Goal: Task Accomplishment & Management: Complete application form

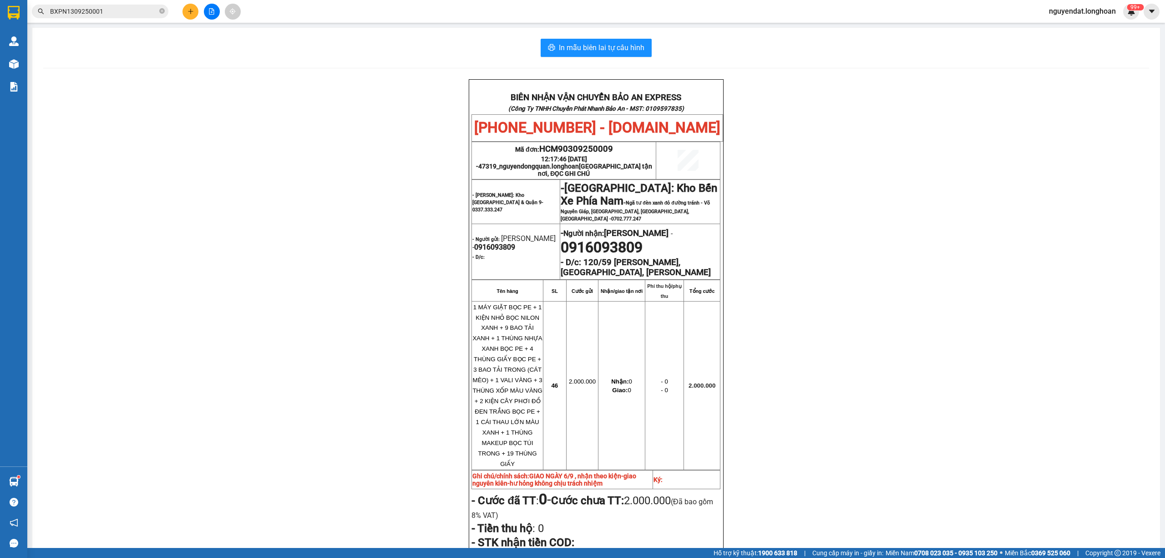
scroll to position [22, 0]
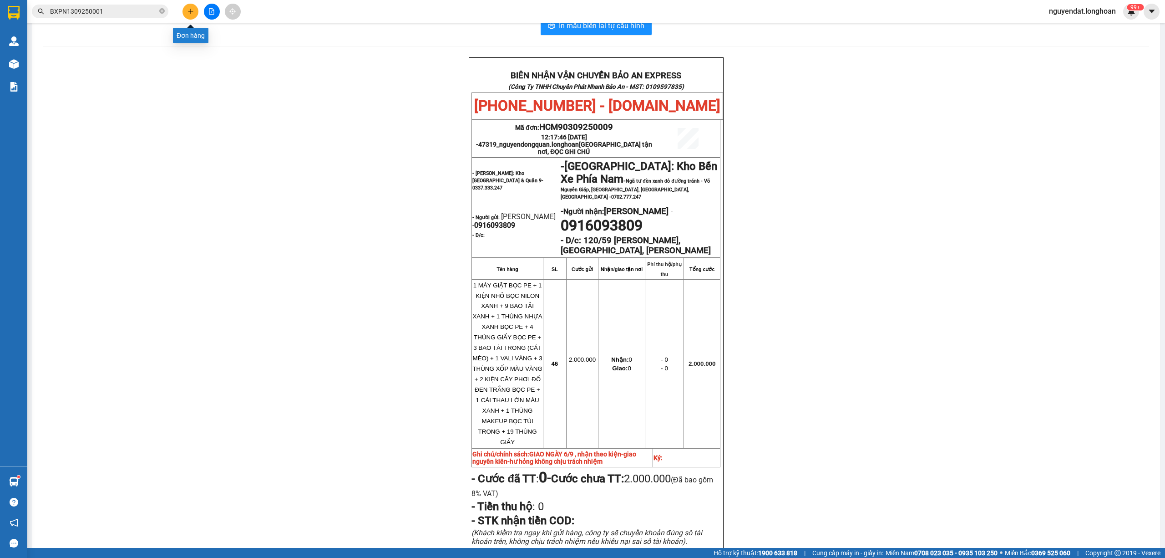
click at [193, 8] on icon "plus" at bounding box center [191, 11] width 6 height 6
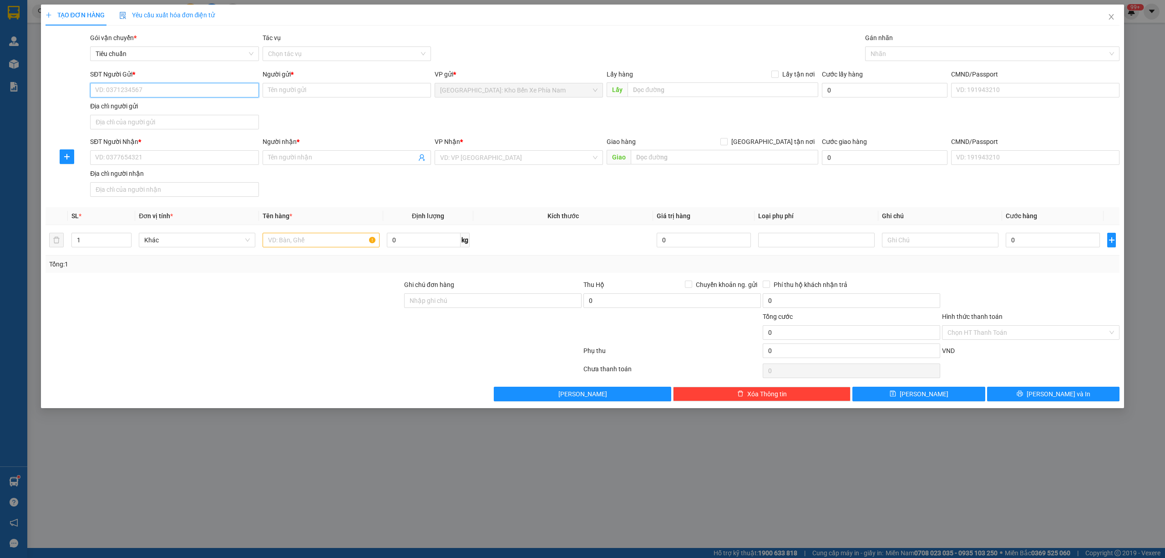
paste input "0847393988"
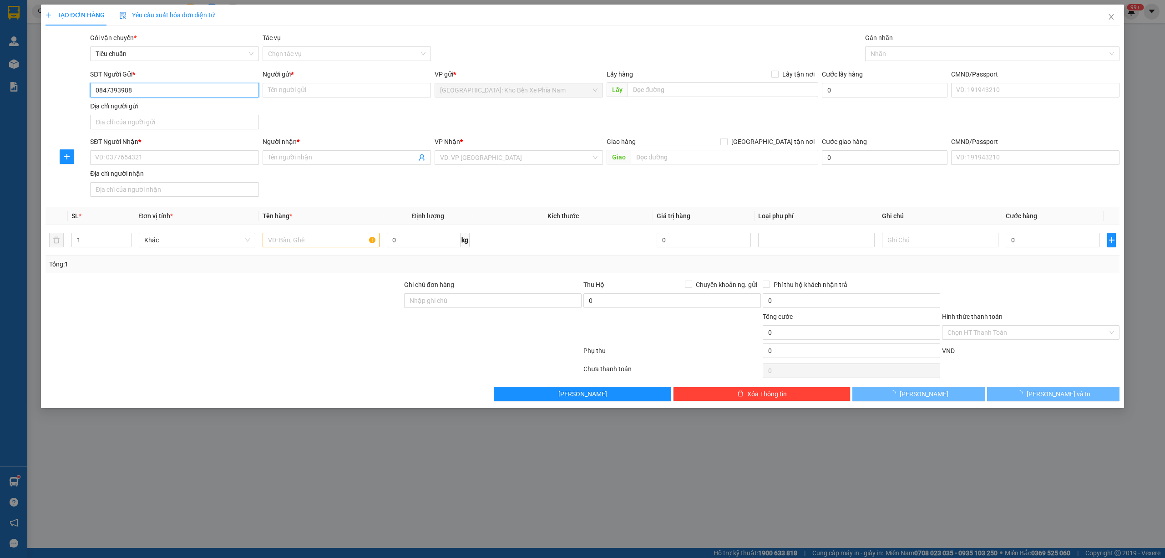
type input "0847393988"
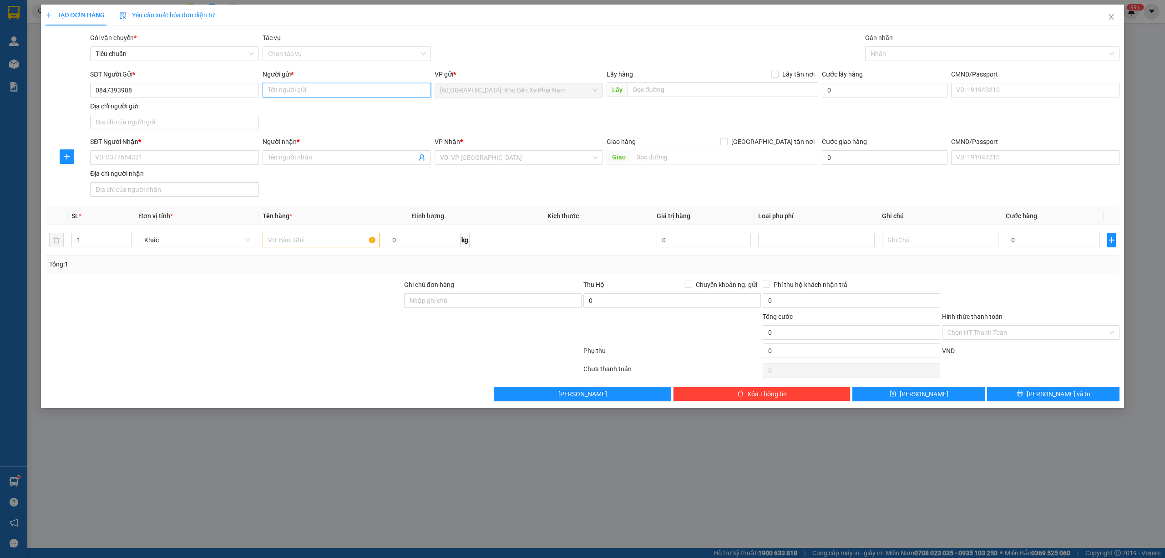
click at [337, 94] on input "Người gửi *" at bounding box center [347, 90] width 168 height 15
paste input "lê tiến sĩ"
type input "lê tiến sĩ"
click at [706, 97] on div "Lấy" at bounding box center [713, 90] width 212 height 15
click at [707, 90] on input "text" at bounding box center [723, 89] width 191 height 15
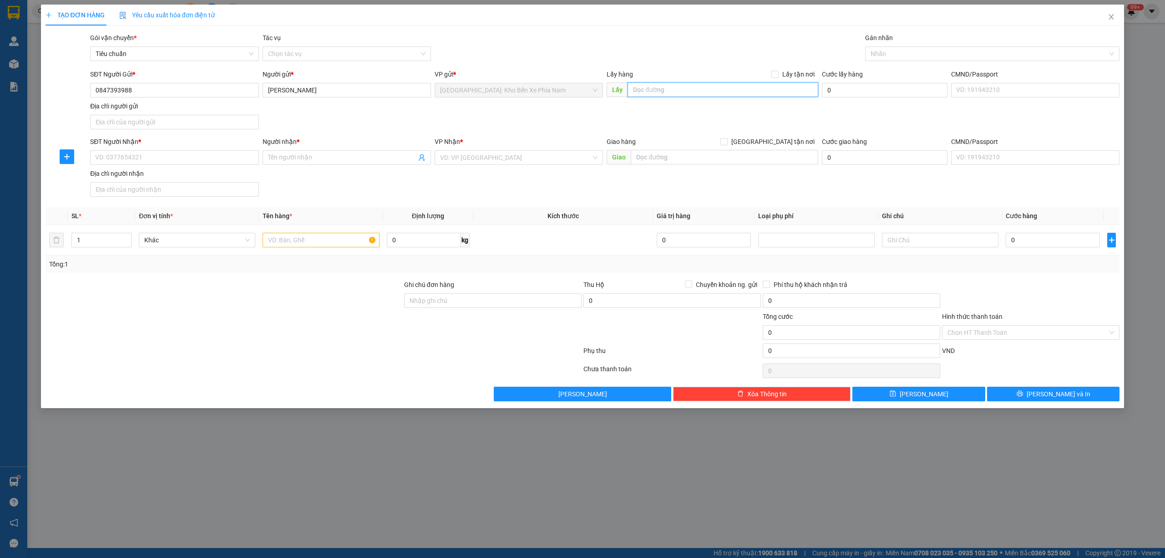
paste input "19 đào duy từ, phường 6, đà lạt, lâm đồng"
type input "19 đào duy từ, phường 6, đà lạt, lâm đồng"
click at [776, 77] on input "Lấy tận nơi" at bounding box center [775, 74] width 6 height 6
checkbox input "true"
drag, startPoint x: 138, startPoint y: 92, endPoint x: 86, endPoint y: 88, distance: 52.5
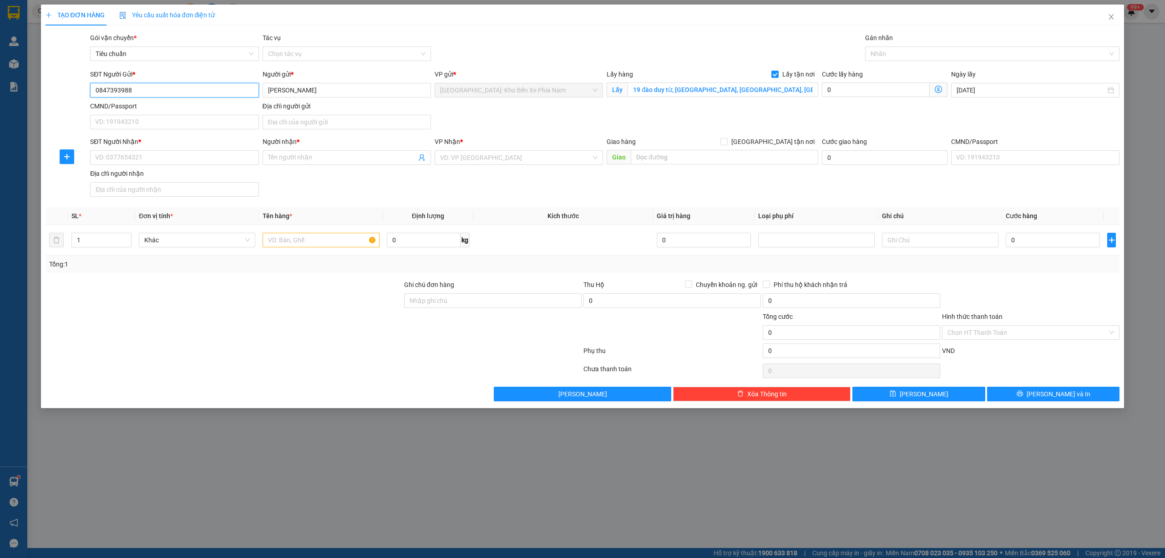
click at [65, 89] on div "SĐT Người Gửi * 0847393988 0847393988 Người gửi * lê tiến sĩ VP gửi * Nha Trang…" at bounding box center [583, 101] width 1077 height 64
drag, startPoint x: 103, startPoint y: 89, endPoint x: 401, endPoint y: 178, distance: 311.0
click at [476, 198] on div "SĐT Người Nhận * VD: 0377654321 Người nhận * Tên người nhận VP Nhận * VD: VP Sà…" at bounding box center [604, 169] width 1033 height 64
click at [137, 155] on input "SĐT Người Nhận *" at bounding box center [174, 157] width 168 height 15
click at [153, 177] on div "0847393988 - lê tiến sĩ" at bounding box center [175, 177] width 158 height 10
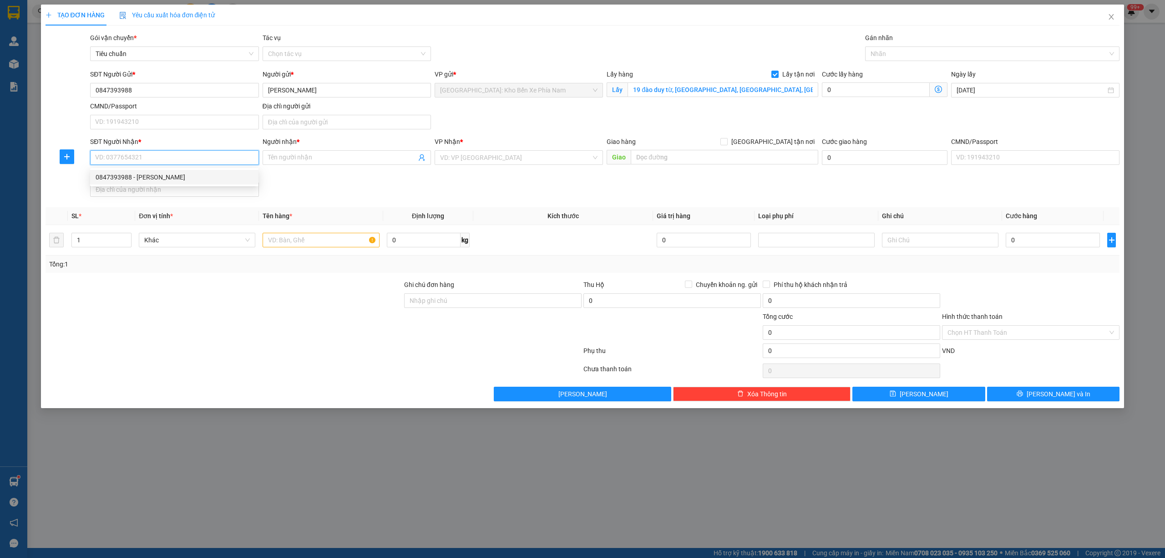
type input "0847393988"
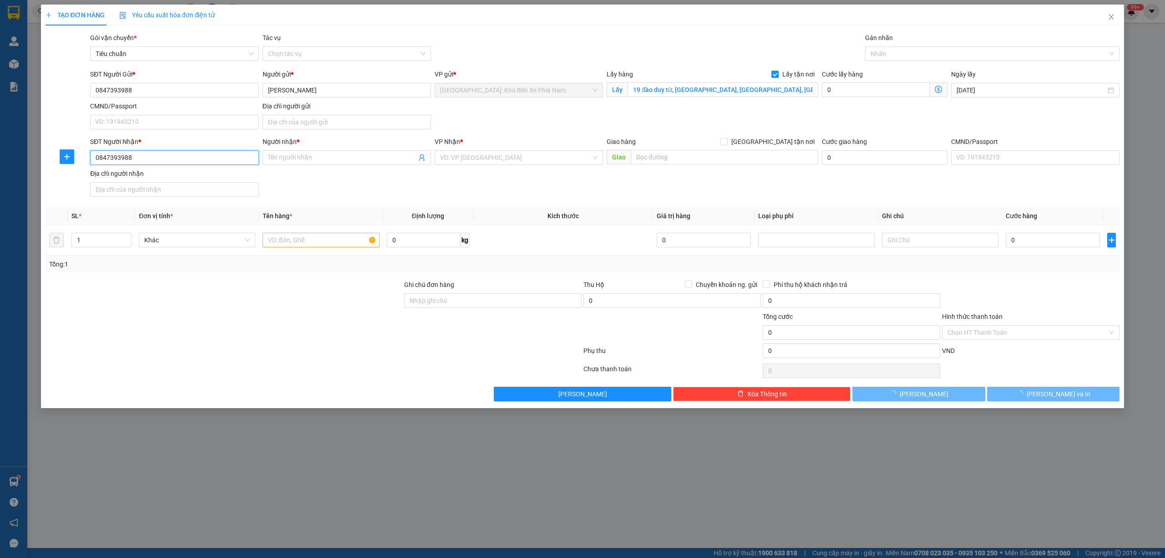
type input "lê tiến sĩ"
checkbox input "true"
type input "Trả :14 thi sách, phường 6, đà lạt, lâm đồng"
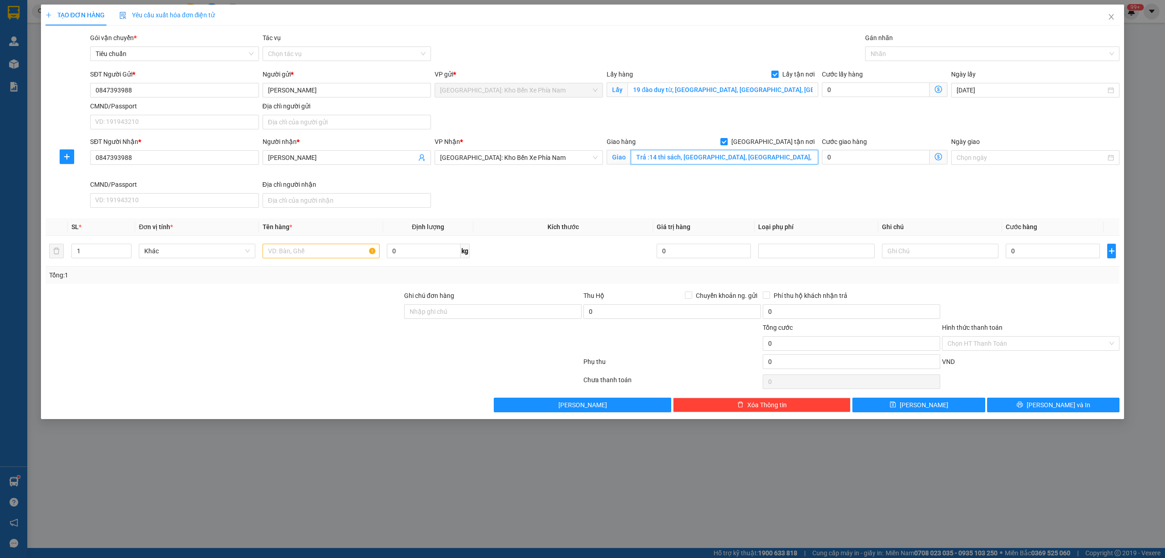
click at [796, 161] on input "Trả :14 thi sách, phường 6, đà lạt, lâm đồng" at bounding box center [725, 157] width 188 height 15
click at [581, 159] on span "[GEOGRAPHIC_DATA]: Kho Bến Xe Phía Nam" at bounding box center [519, 158] width 158 height 14
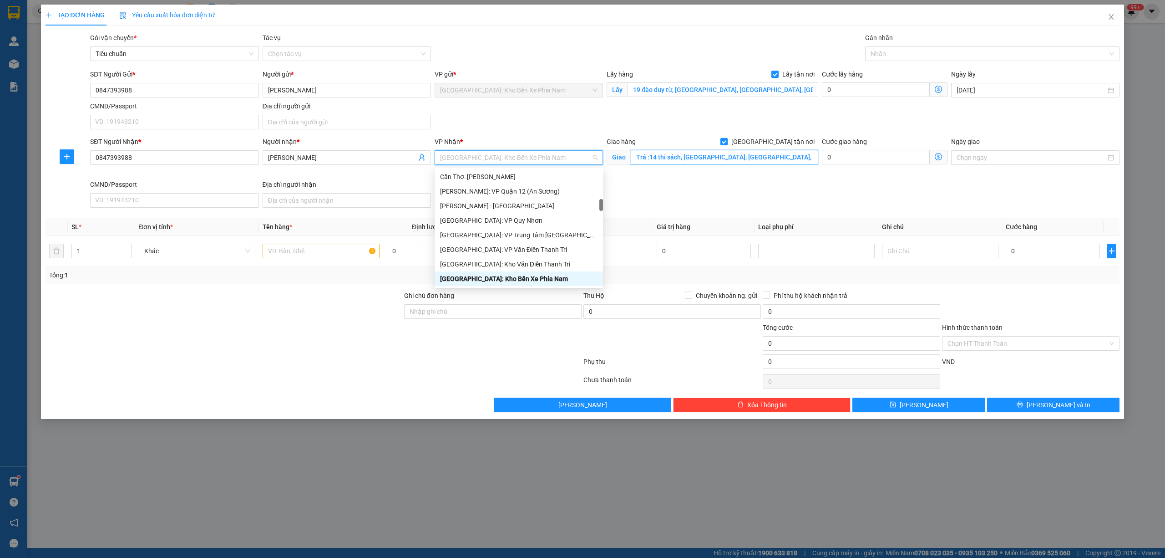
click at [771, 164] on input "Trả :14 thi sách, phường 6, đà lạt, lâm đồng" at bounding box center [725, 157] width 188 height 15
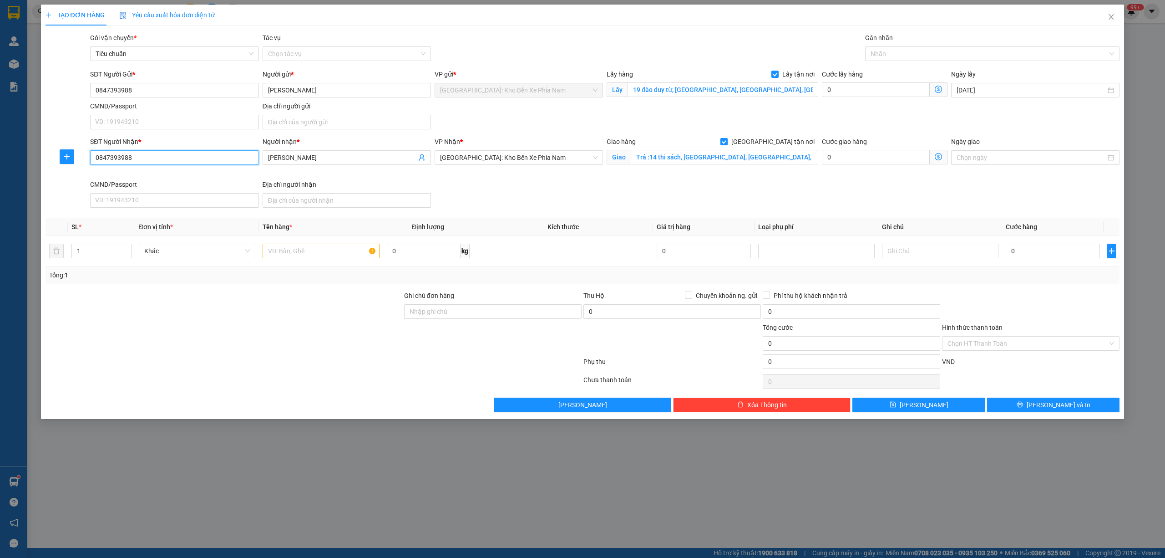
drag, startPoint x: 138, startPoint y: 161, endPoint x: 88, endPoint y: 159, distance: 50.6
click at [71, 161] on div "SĐT Người Nhận * 0847393988 0847393988 Người nhận * lê tiến sĩ VP Nhận * Nha Tr…" at bounding box center [583, 174] width 1077 height 75
click at [783, 158] on input "Trả :14 thi sách, phường 6, đà lạt, lâm đồng" at bounding box center [725, 157] width 188 height 15
paste input "157/50/10 Trần bình trọng,phú thọ,tdm, bd"
click at [917, 55] on div at bounding box center [988, 53] width 241 height 11
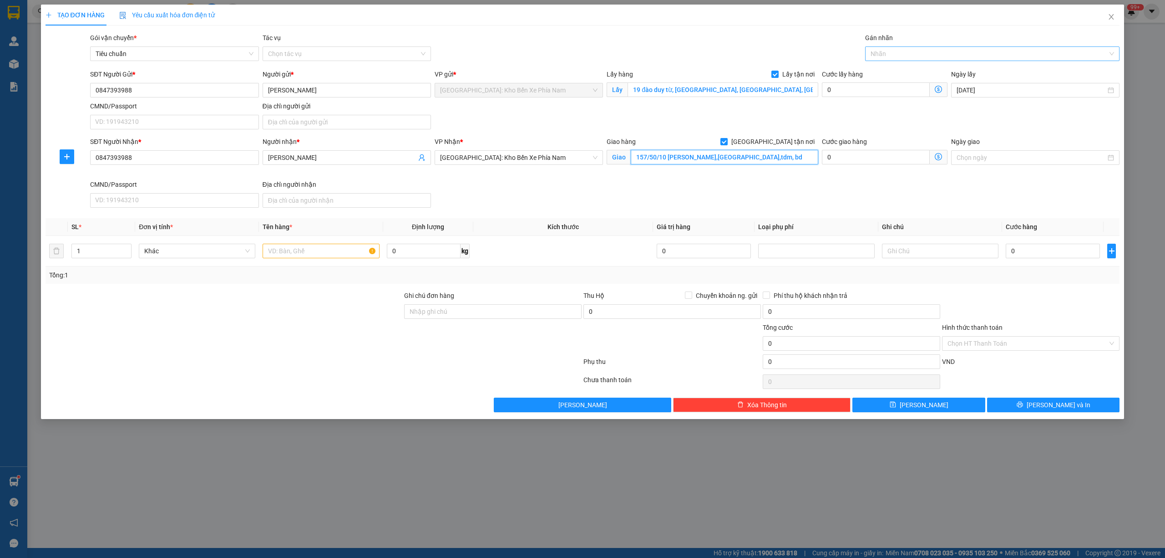
type input "157/50/10 Trần bình trọng,phú thọ,tdm, bd"
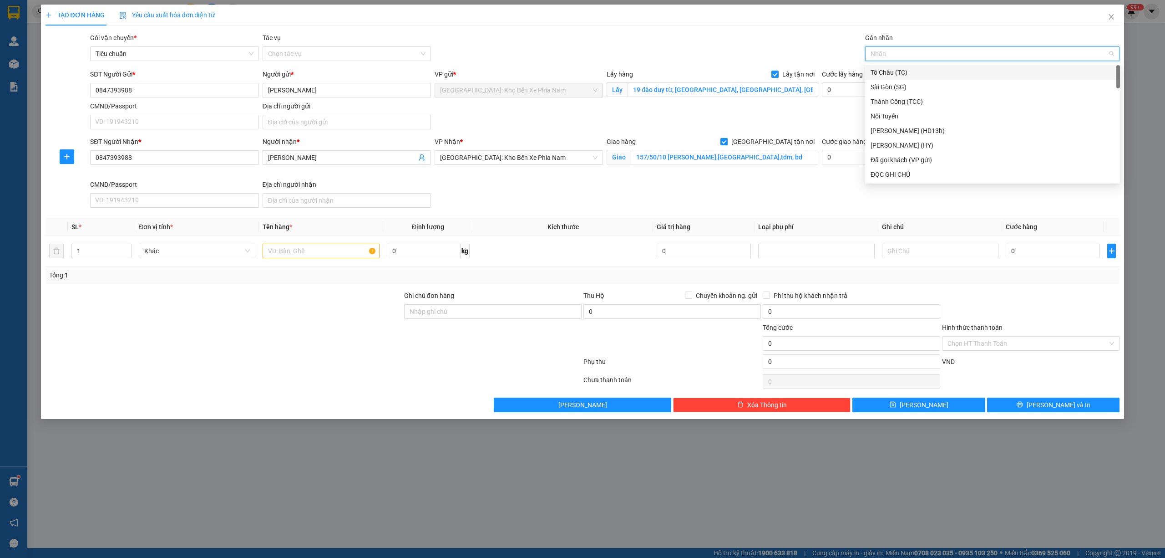
type input "g"
click at [911, 174] on div "[GEOGRAPHIC_DATA] tận nơi" at bounding box center [993, 174] width 244 height 10
click at [355, 254] on input "text" at bounding box center [321, 251] width 117 height 15
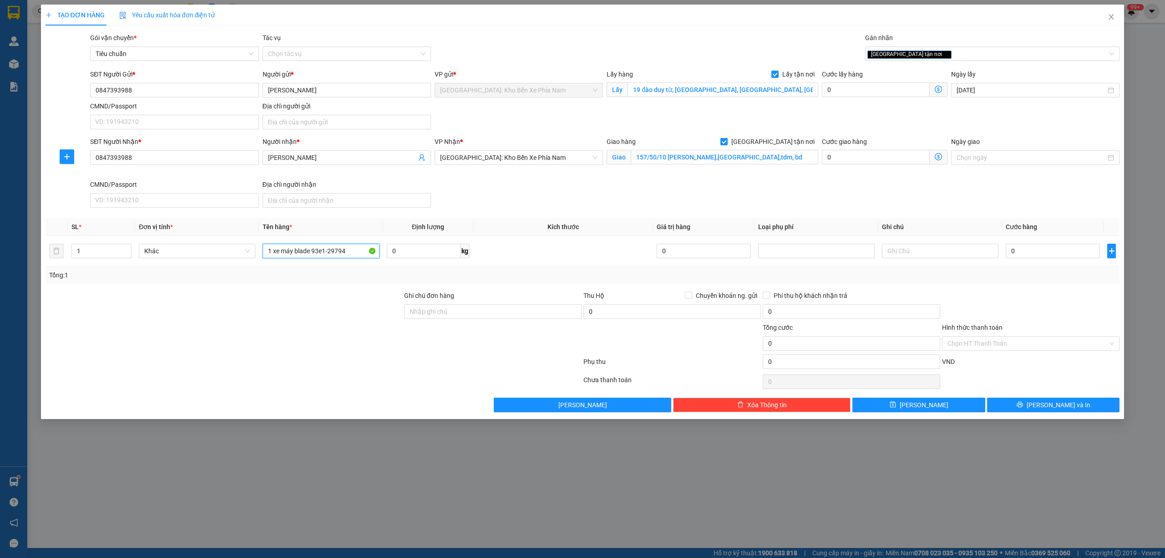
type input "1 xe máy blade 93e1-29794"
click at [583, 206] on div "SĐT Người Nhận * 0847393988 Người nhận * lê tiến sĩ VP Nhận * Nha Trang: Kho Bế…" at bounding box center [604, 174] width 1033 height 75
click at [779, 159] on input "157/50/10 Trần bình trọng,phú thọ,tdm, bd" at bounding box center [725, 157] width 188 height 15
click at [785, 173] on div "Giao hàng Giao tận nơi Giao 157/50/10 Trần bình trọng,phú thọ,tdm, bd" at bounding box center [712, 158] width 215 height 43
click at [764, 157] on input "157/50/10 Trần bình trọng,phú thọ,tdm, bd" at bounding box center [725, 157] width 188 height 15
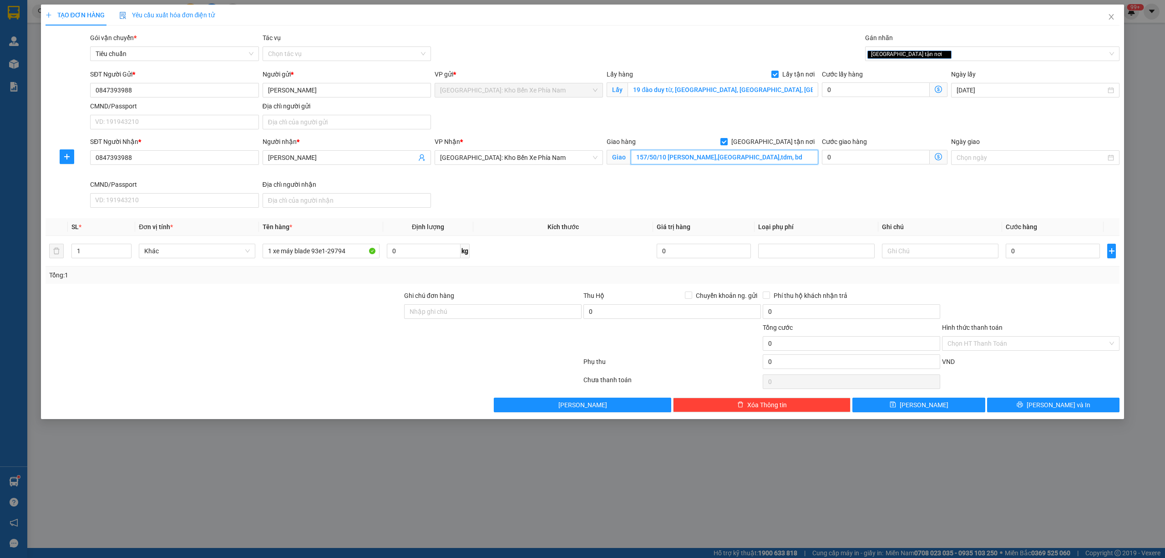
click at [774, 157] on input "157/50/10 Trần bình trọng,phú thọ,tdm, bd" at bounding box center [725, 157] width 188 height 15
type input "157/50/10 Trần bình trọng,phú thọ,thủ dàu một , bình dương"
click at [452, 313] on input "Ghi chú đơn hàng" at bounding box center [493, 311] width 178 height 15
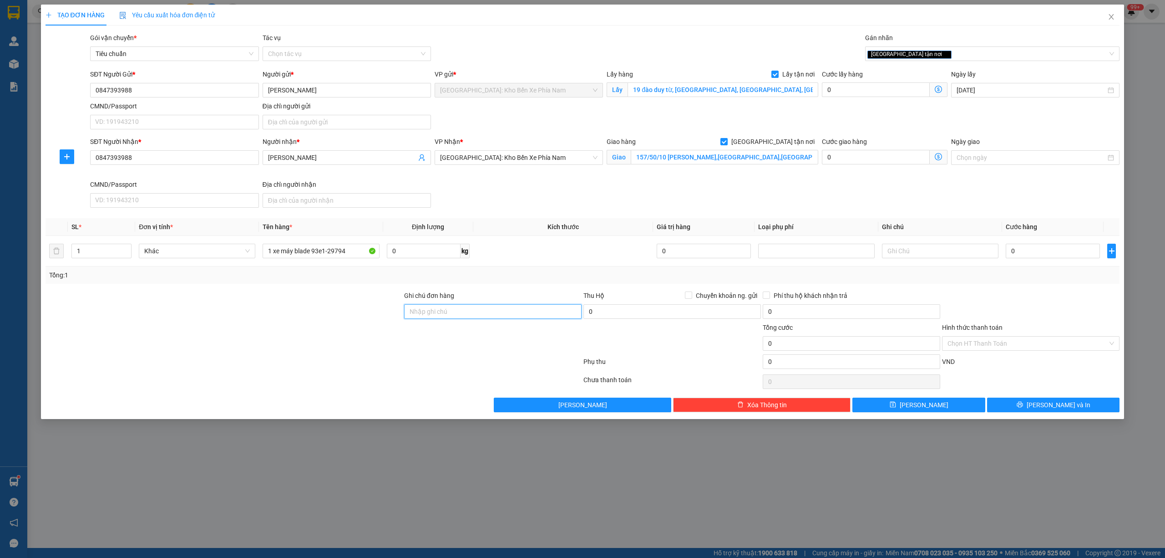
type input "1 CHÌA KHOÁ + KO CAVAT"
click at [1046, 252] on input "0" at bounding box center [1053, 251] width 94 height 15
type input "6"
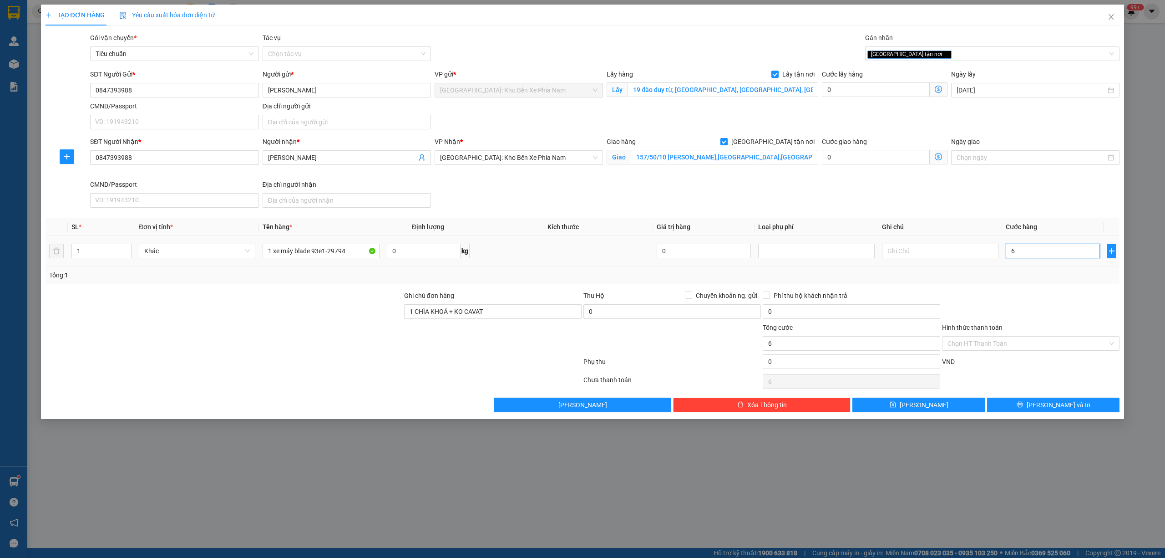
type input "68"
type input "680"
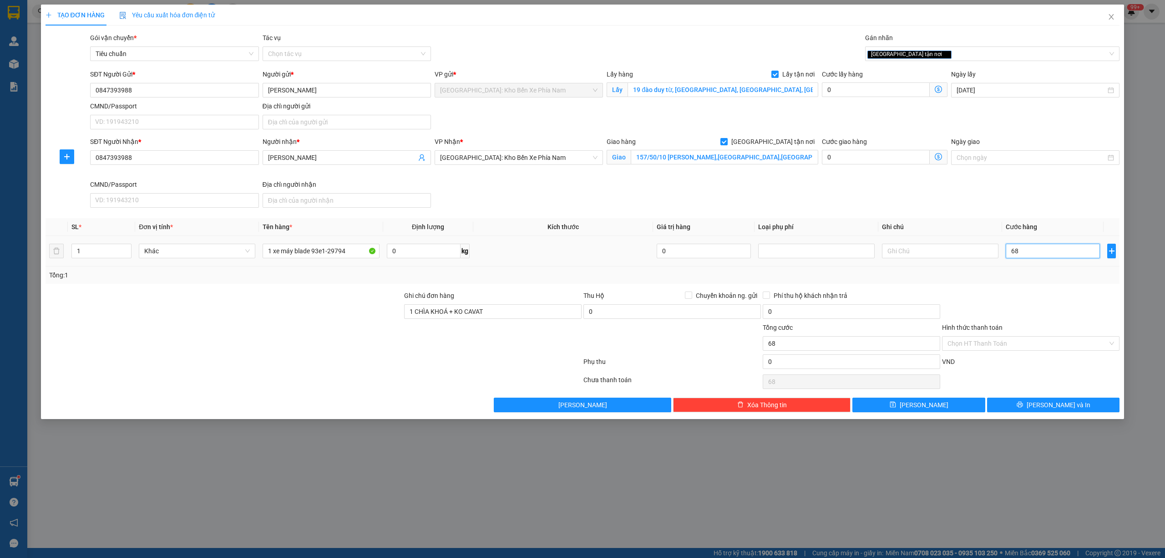
type input "680"
type input "6.800"
type input "68.000"
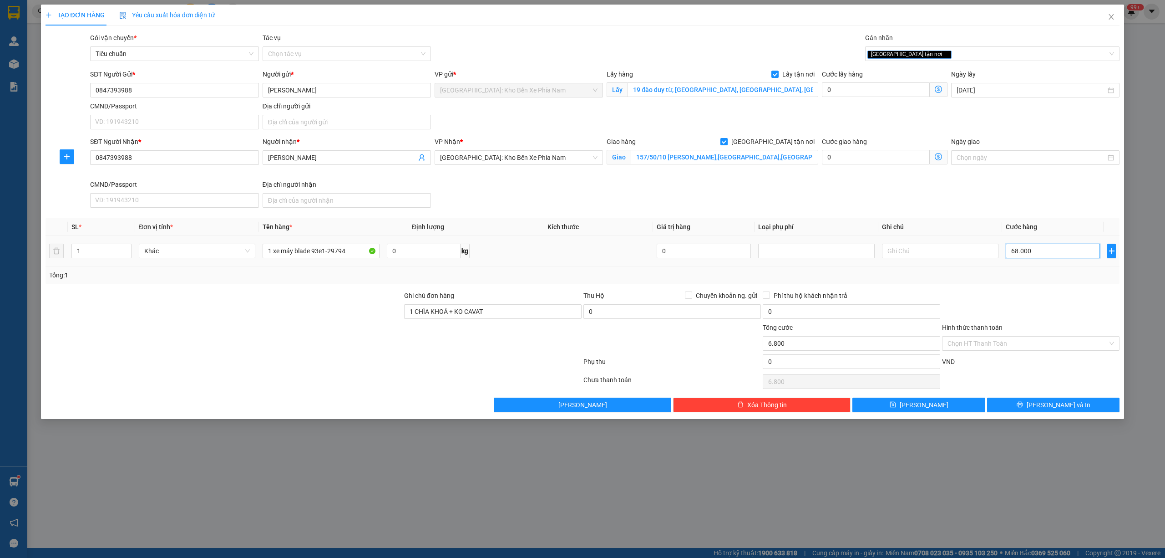
type input "68.000"
type input "680.000"
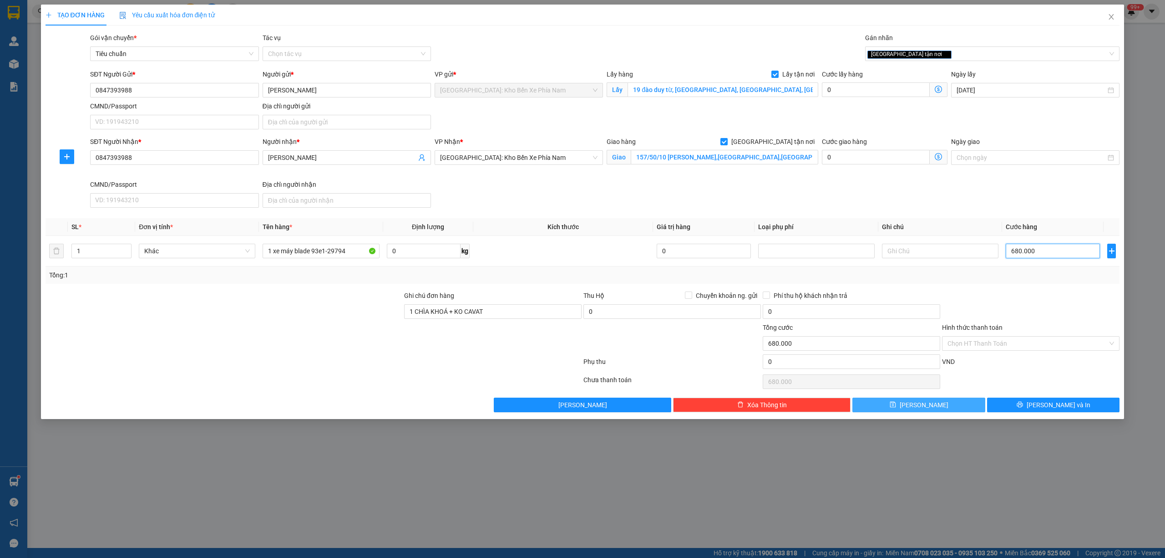
type input "680.000"
click at [917, 409] on button "Lưu" at bounding box center [919, 404] width 133 height 15
checkbox input "false"
type input "0"
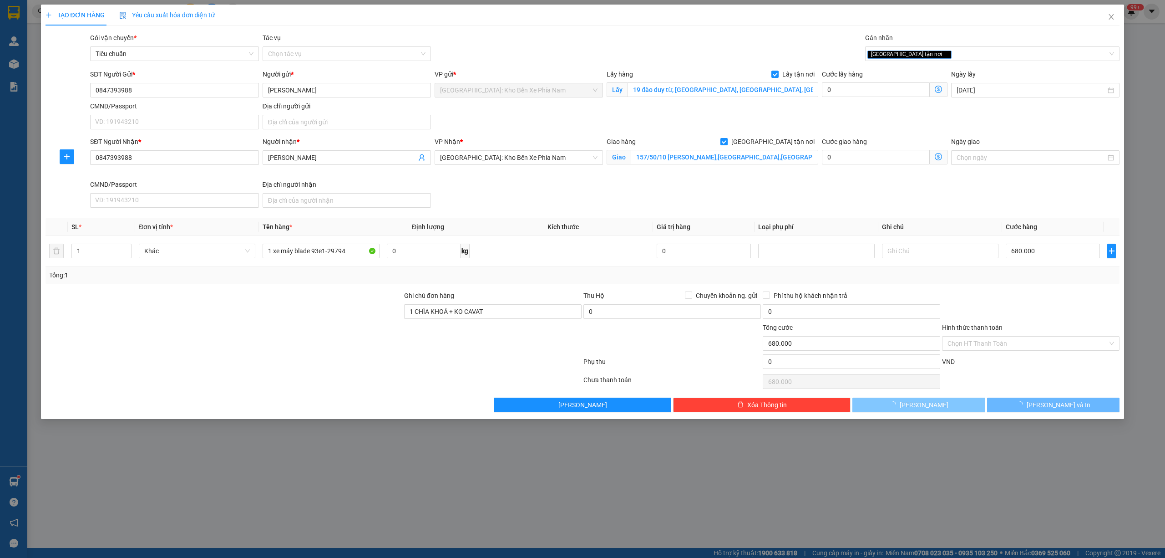
type input "0"
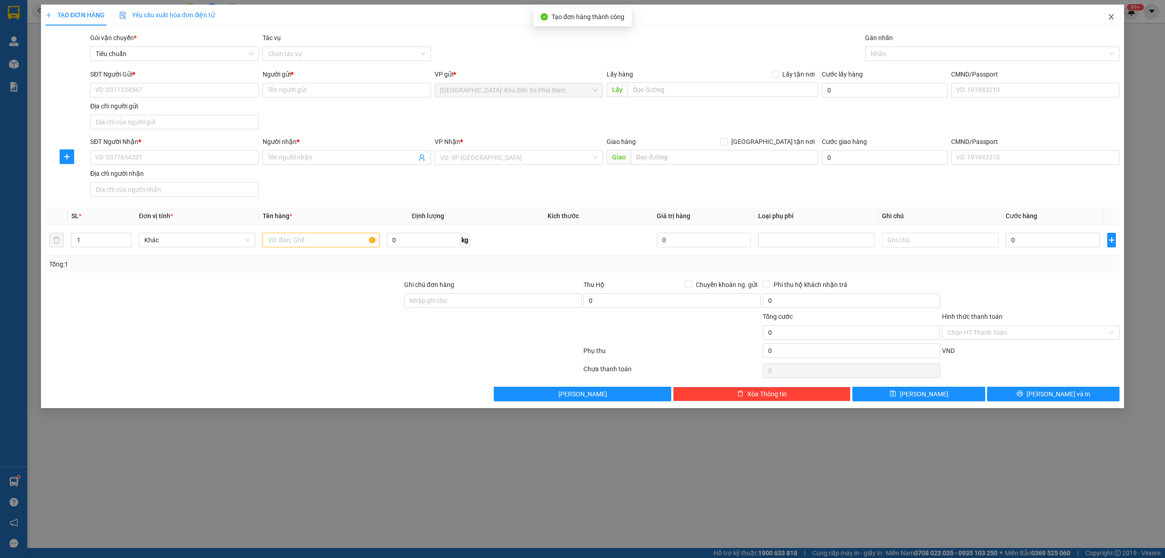
click at [1113, 19] on icon "close" at bounding box center [1111, 16] width 5 height 5
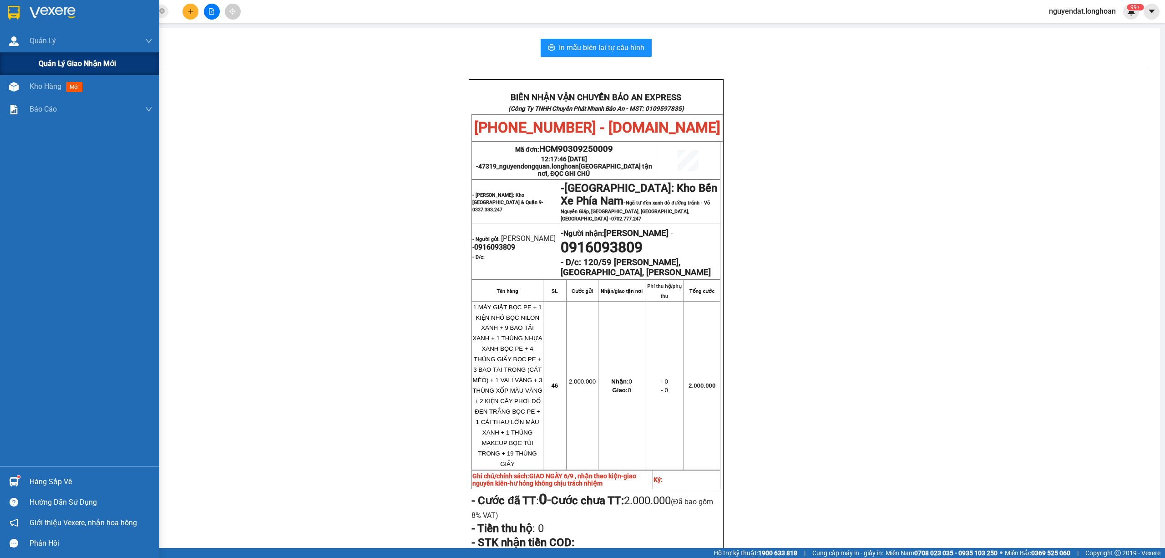
click at [46, 62] on span "Quản lý giao nhận mới" at bounding box center [77, 63] width 77 height 11
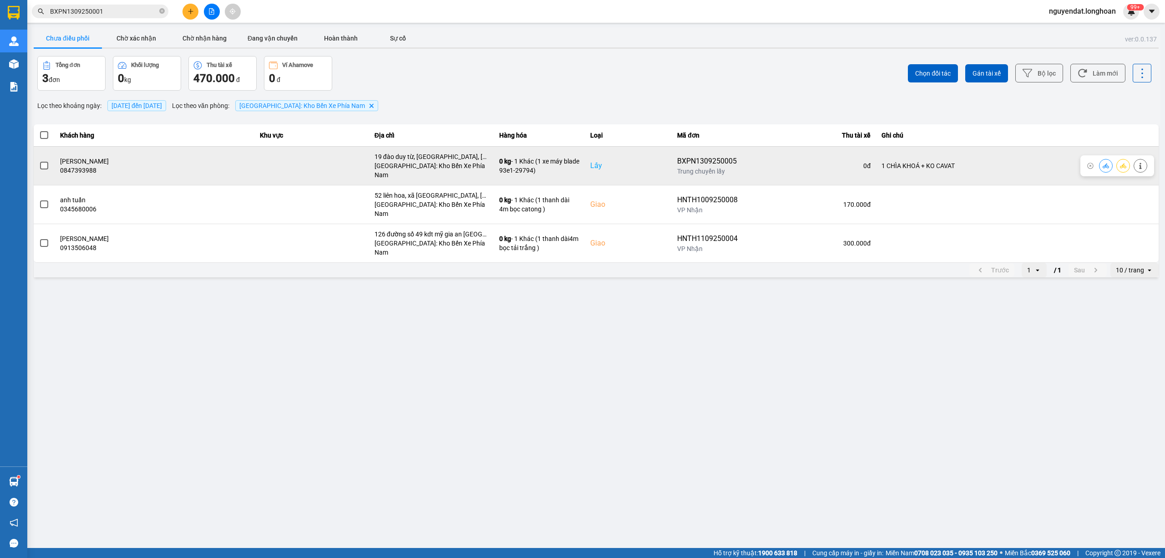
click at [43, 162] on span at bounding box center [44, 166] width 8 height 8
click at [39, 161] on input "checkbox" at bounding box center [39, 161] width 0 height 0
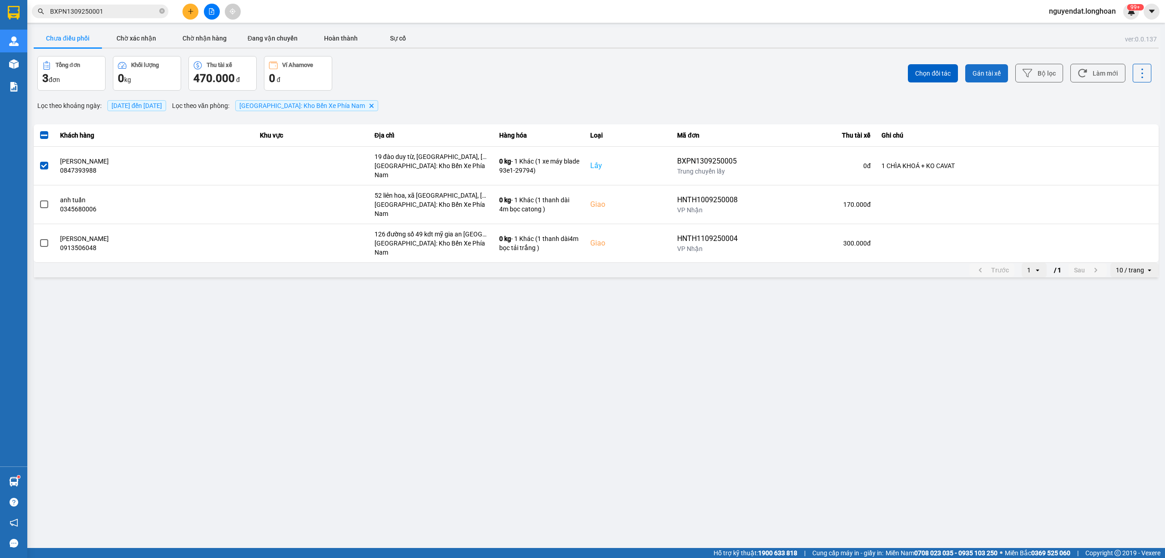
click at [975, 70] on span "Gán tài xế" at bounding box center [987, 73] width 28 height 9
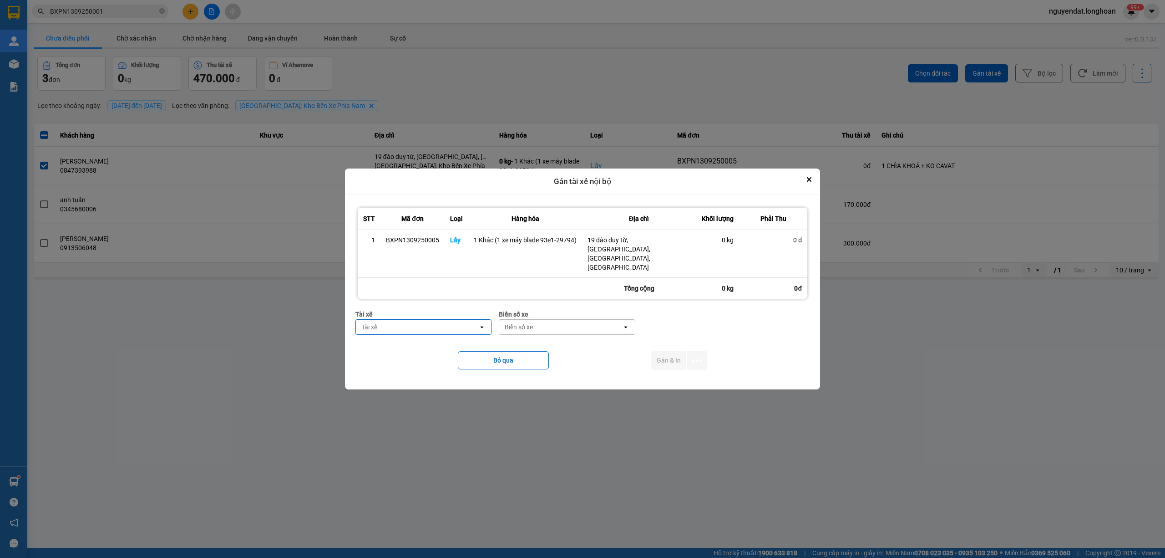
click at [425, 320] on div "Tài xế" at bounding box center [417, 327] width 122 height 15
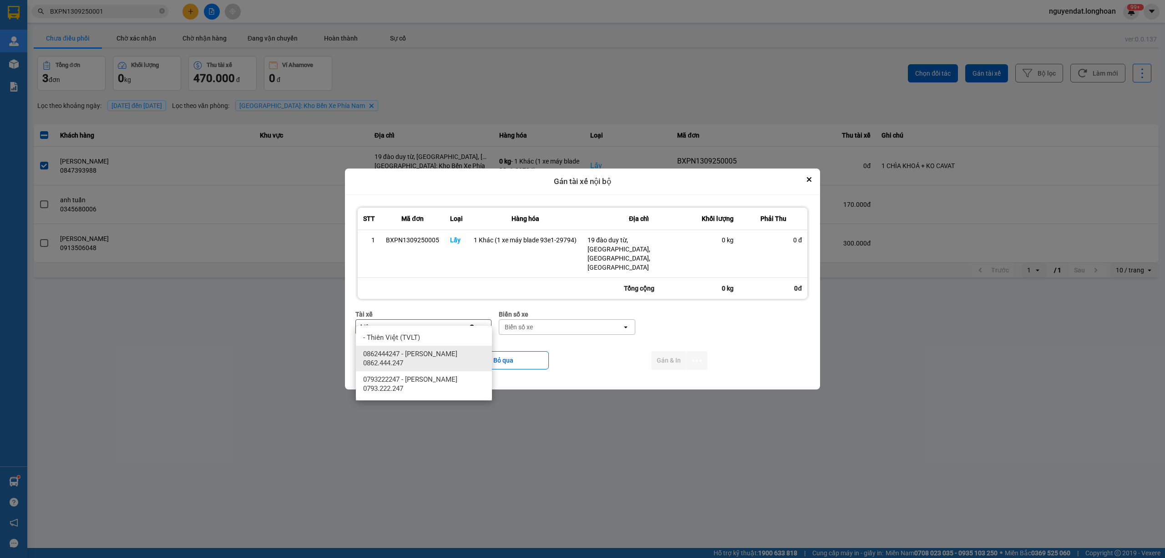
type input "hiê"
click at [450, 350] on span "0862444247 - Lê Văn Hiên 0862.444.247" at bounding box center [425, 358] width 125 height 18
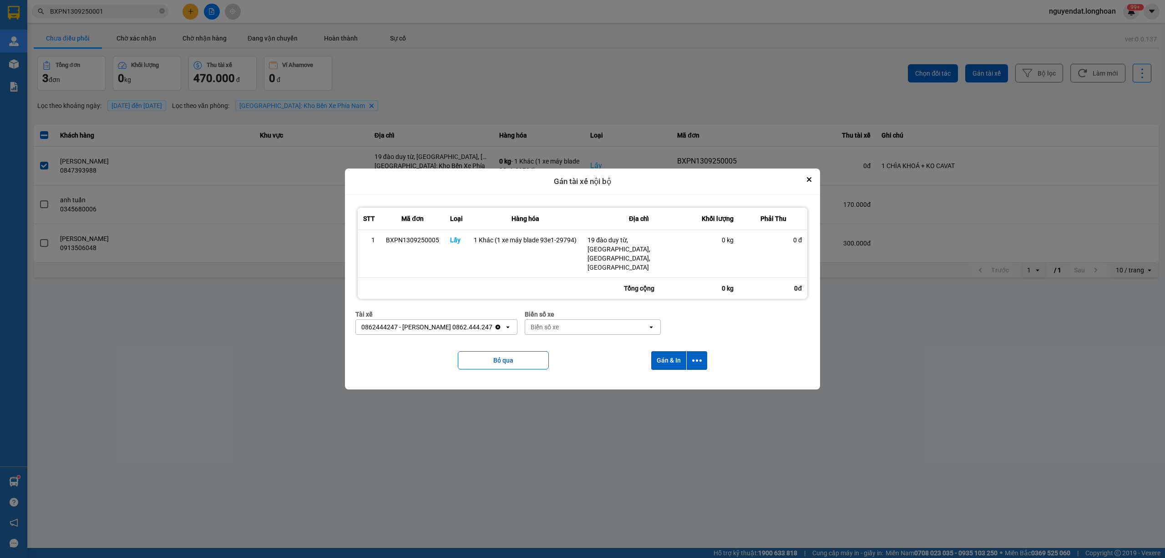
click at [544, 322] on div "Biển số xe" at bounding box center [545, 326] width 28 height 9
type input "12247"
click at [552, 335] on div "29E-122.47" at bounding box center [578, 337] width 136 height 16
click at [691, 351] on button "dialog" at bounding box center [697, 360] width 20 height 19
click at [671, 370] on li "Chỉ gán tài" at bounding box center [673, 376] width 68 height 16
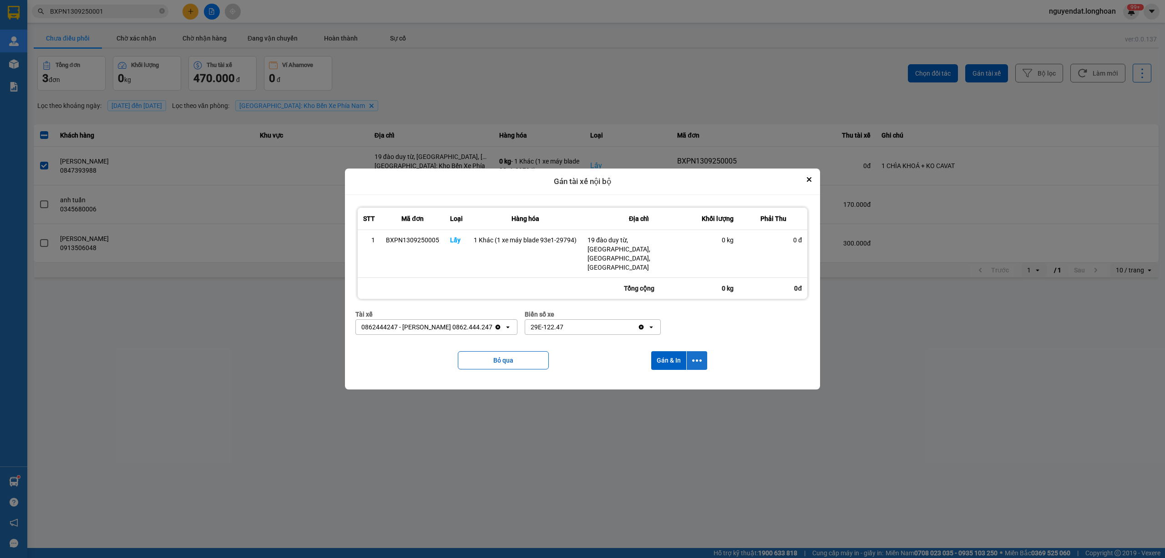
click at [702, 355] on button "dialog" at bounding box center [697, 360] width 20 height 19
click at [660, 374] on span "Chỉ gán tài" at bounding box center [661, 375] width 30 height 9
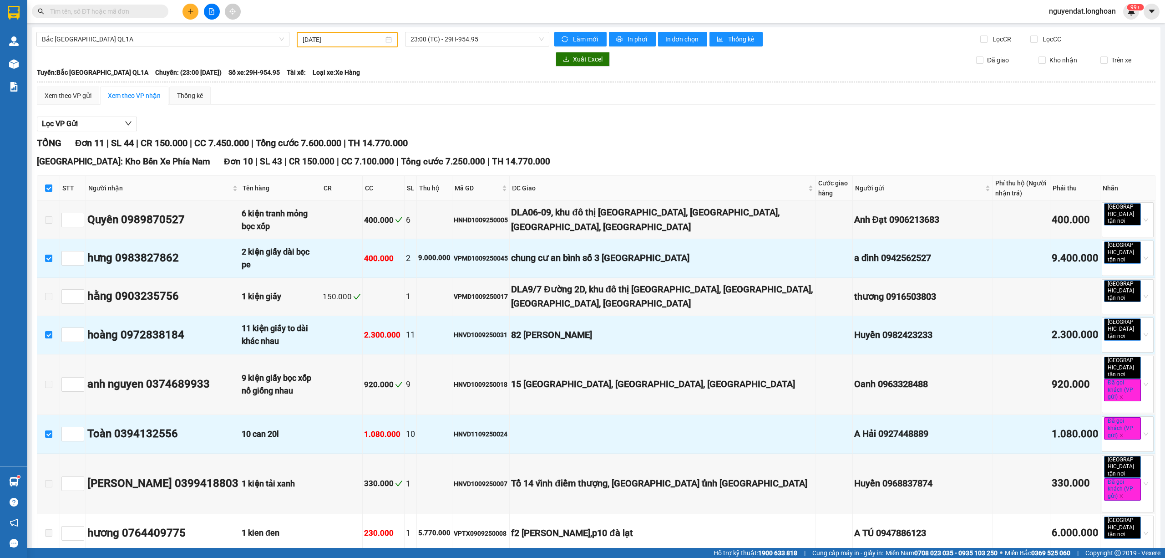
click at [130, 12] on input "text" at bounding box center [103, 11] width 107 height 10
paste input "0847393988"
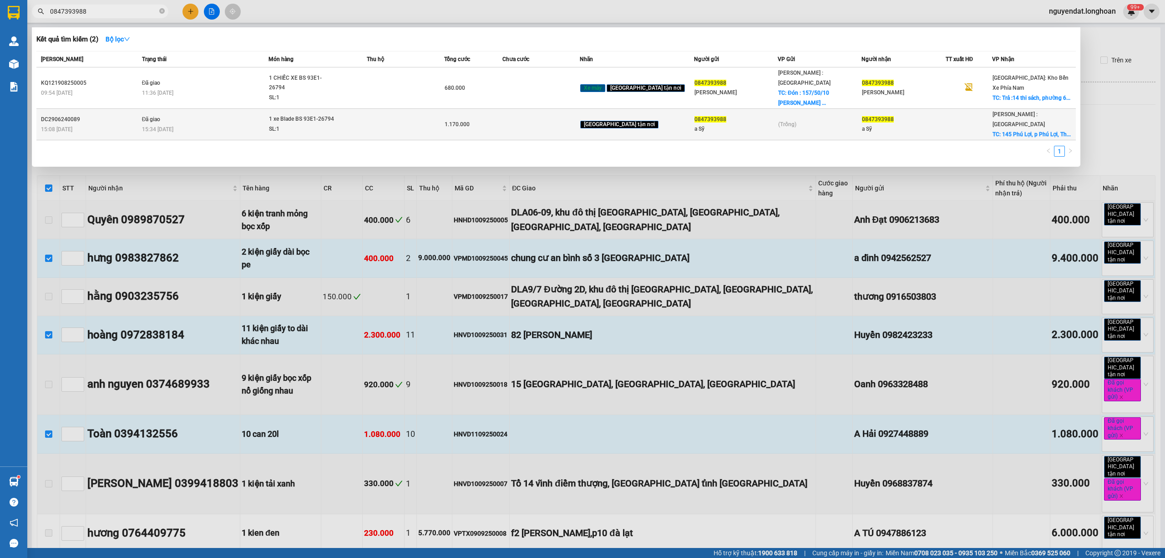
type input "0847393988"
click at [250, 109] on td "Đã giao 15:34 - 02/07" at bounding box center [204, 124] width 129 height 31
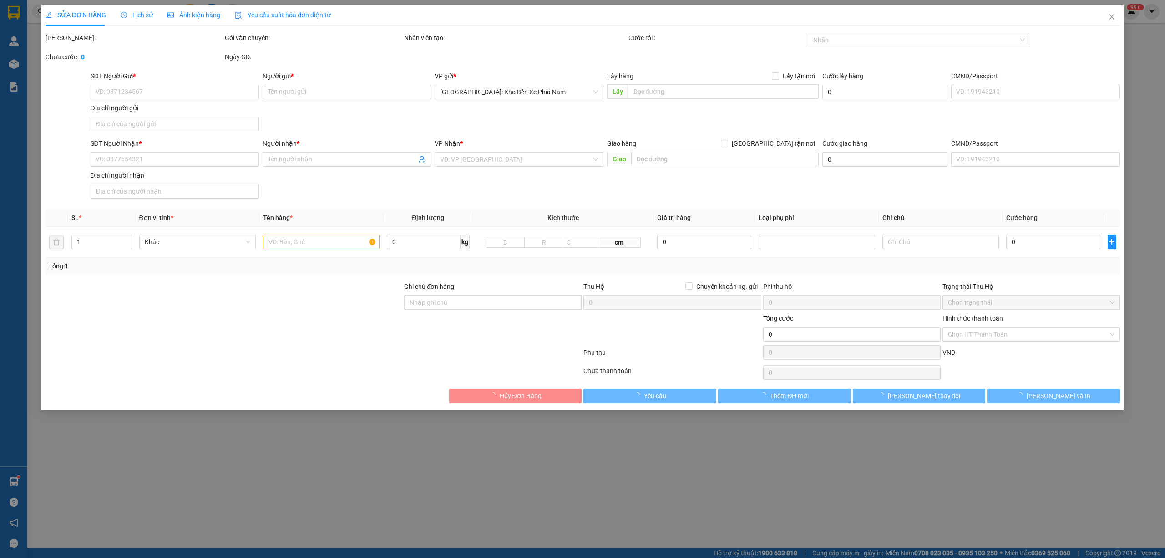
type input "0847393988"
type input "a Sỹ"
type input "0847393988"
type input "a Sỹ"
checkbox input "true"
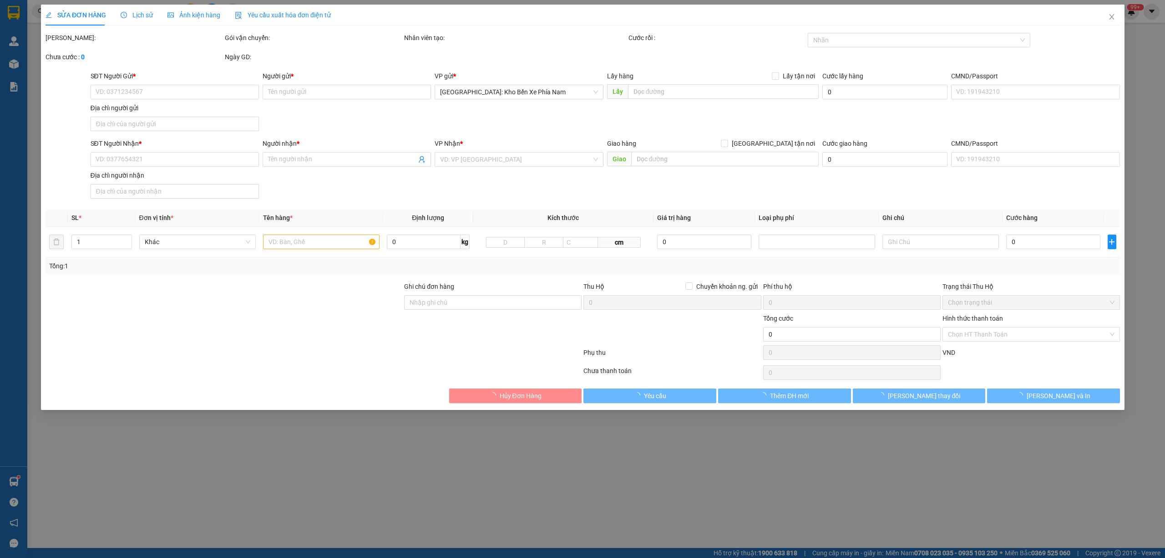
type input "145 Phú Lợi, p Phú Lợi, Thủ Dầu Một, Bình Dương"
type input "có chìa khóa, không cavet, có một mũ bảo hiểm"
type input "1.170.000"
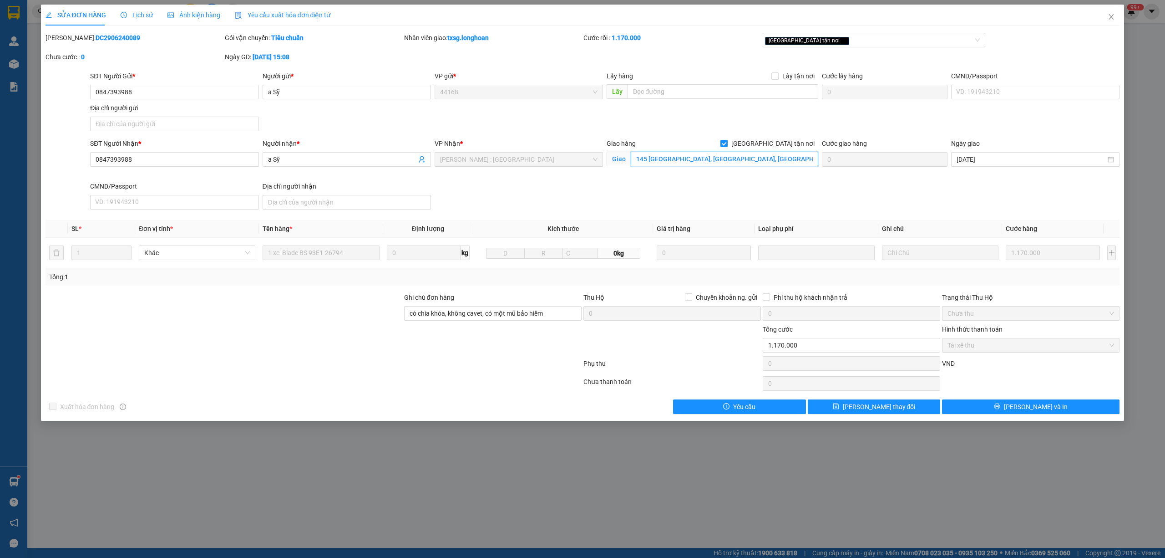
click at [748, 161] on input "145 Phú Lợi, p Phú Lợi, Thủ Dầu Một, Bình Dương" at bounding box center [725, 159] width 188 height 15
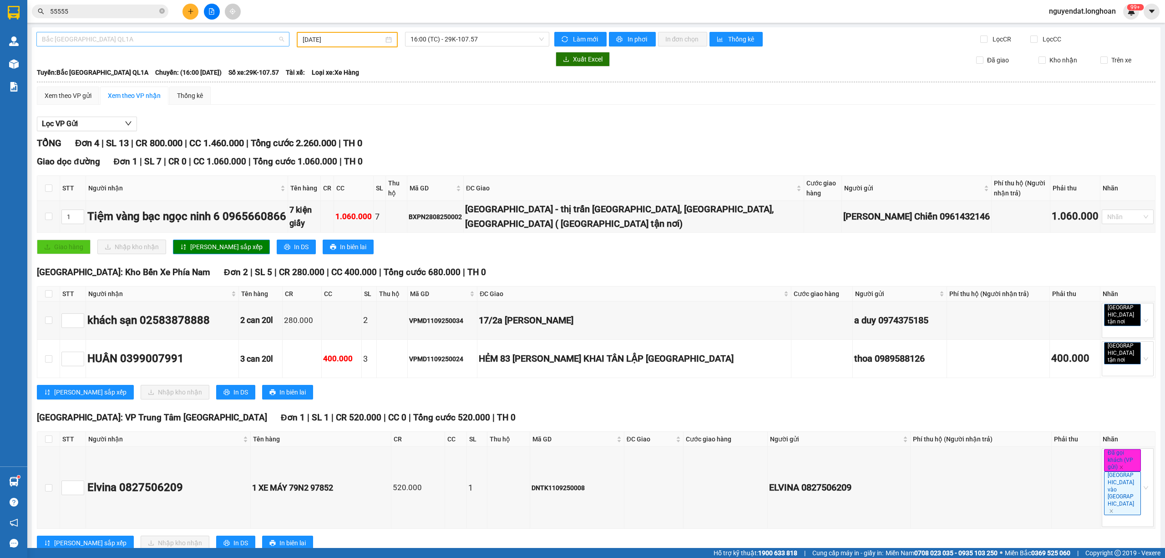
click at [215, 45] on span "Bắc [GEOGRAPHIC_DATA] QL1A" at bounding box center [163, 39] width 242 height 14
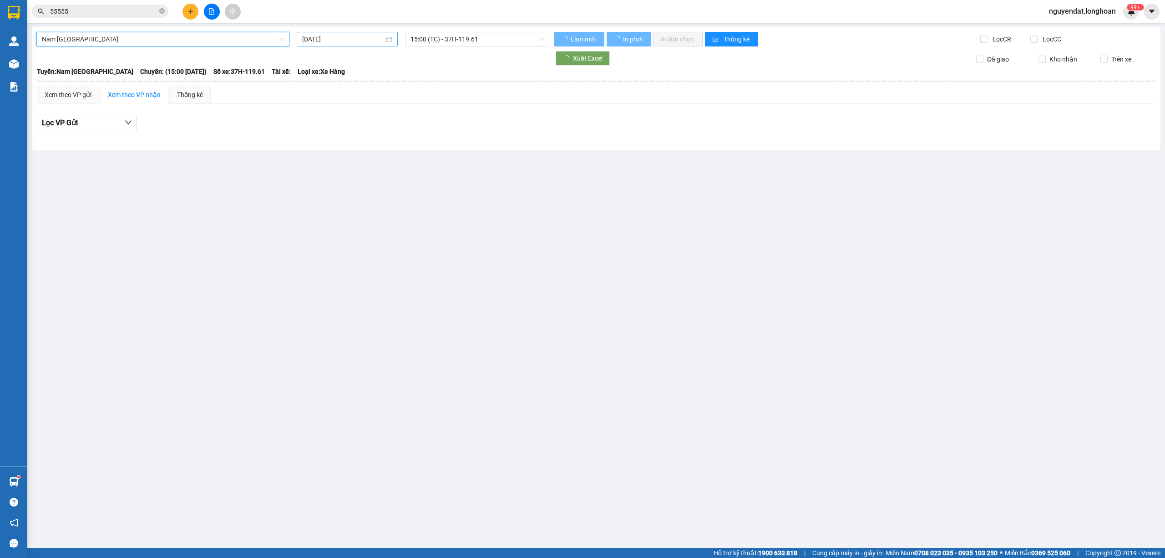
click at [321, 42] on input "[DATE]" at bounding box center [343, 39] width 82 height 10
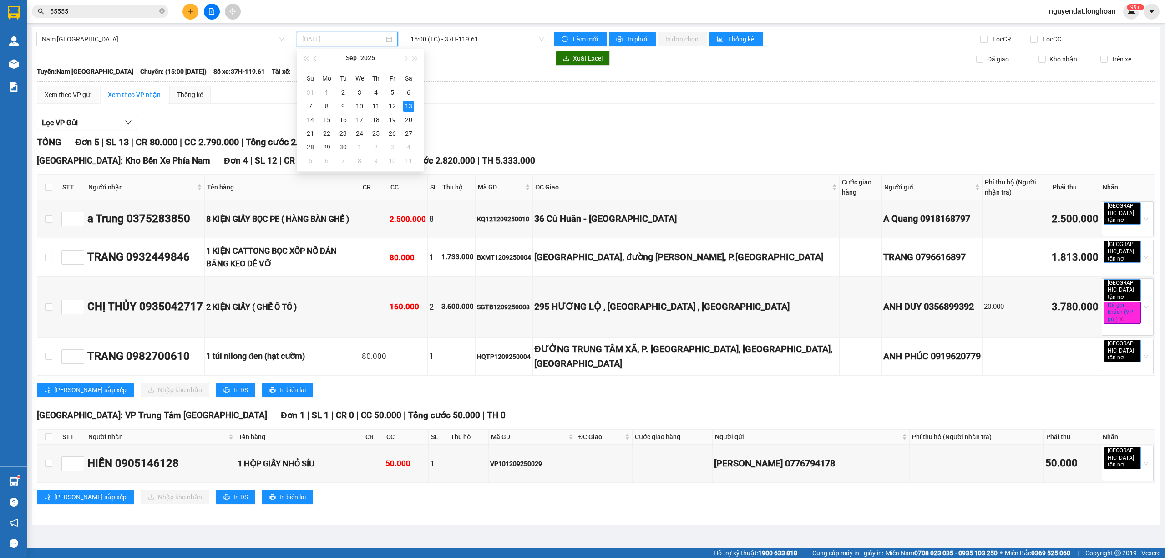
type input "[DATE]"
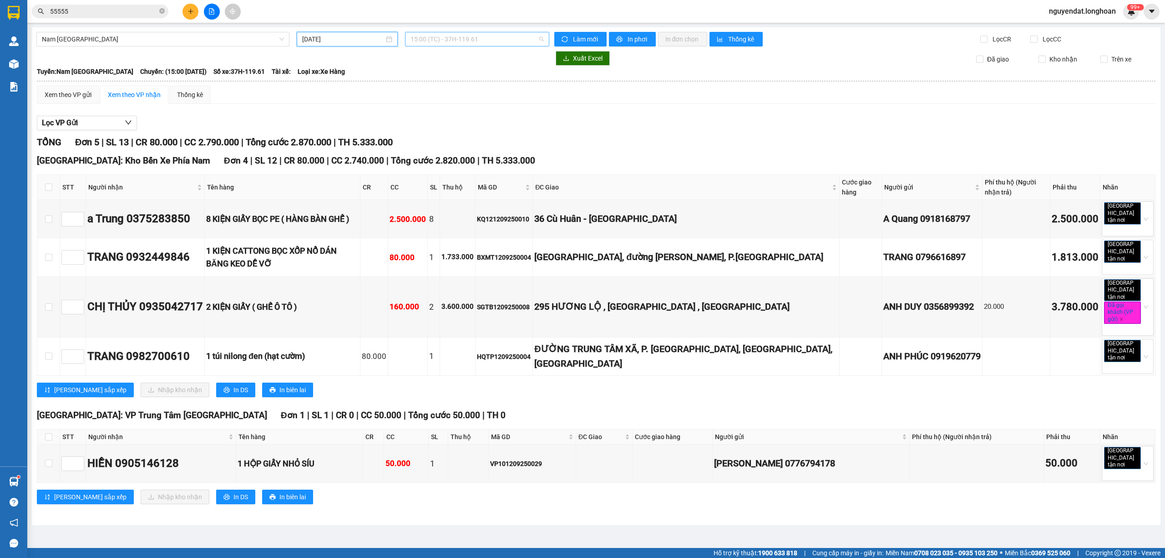
click at [468, 37] on span "15:00 (TC) - 37H-119.61" at bounding box center [478, 39] width 134 height 14
click at [669, 116] on div "Lọc VP Gửi TỔNG Đơn 5 | SL 13 | CR 80.000 | CC 2.790.000 | Tổng cước 2.870.000…" at bounding box center [596, 313] width 1119 height 404
click at [913, 102] on div "Xem theo VP gửi Xem theo VP nhận Thống kê" at bounding box center [596, 95] width 1119 height 18
drag, startPoint x: 198, startPoint y: 41, endPoint x: 271, endPoint y: 50, distance: 74.3
click at [199, 42] on span "Nam [GEOGRAPHIC_DATA]" at bounding box center [163, 39] width 242 height 14
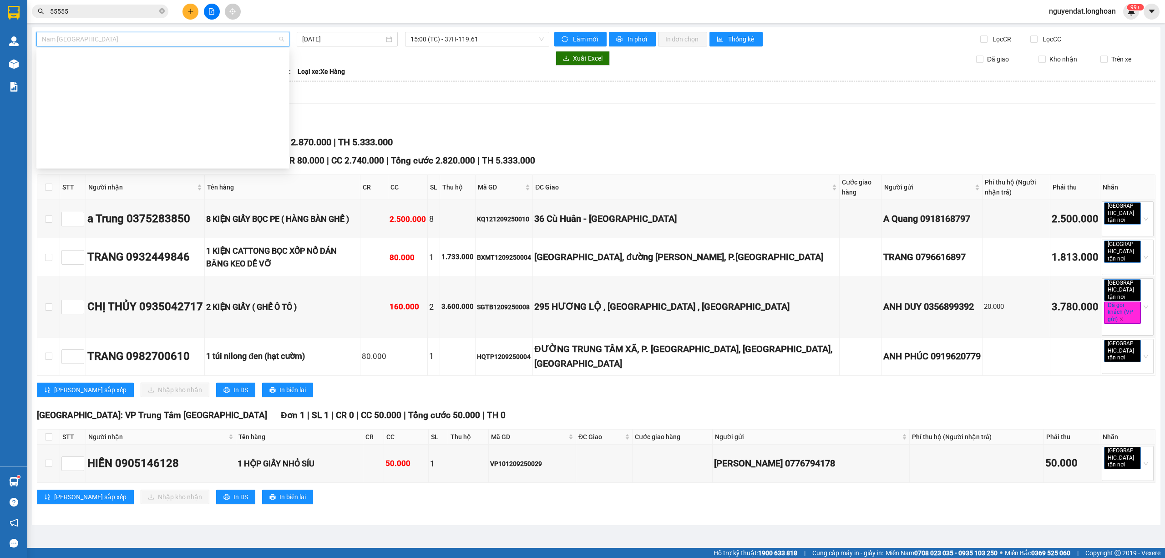
click at [552, 82] on th at bounding box center [596, 81] width 1120 height 8
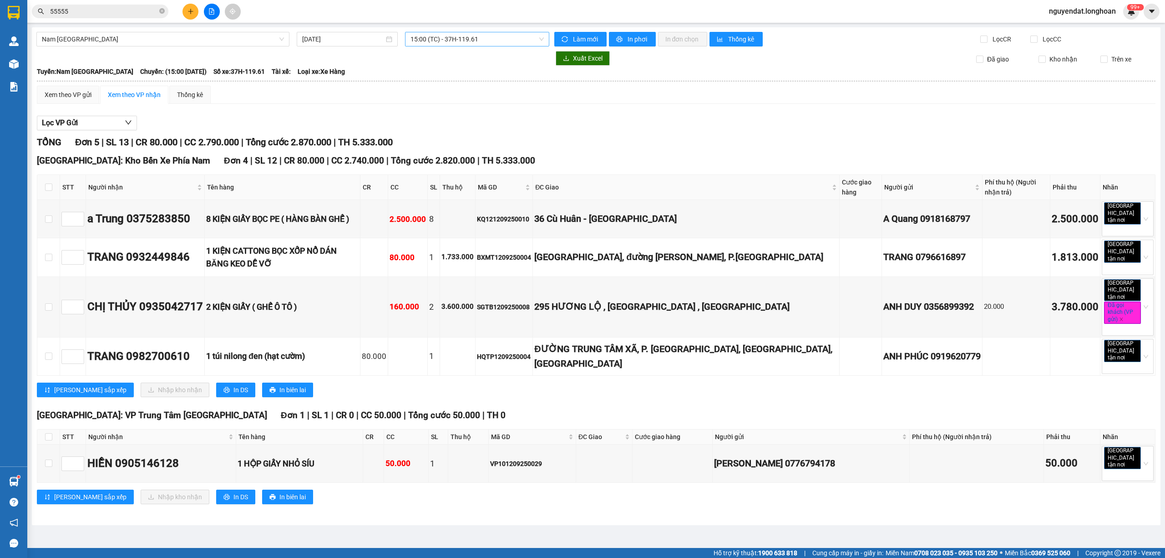
click at [472, 42] on span "15:00 (TC) - 37H-119.61" at bounding box center [478, 39] width 134 height 14
click at [584, 115] on div "Lọc VP Gửi TỔNG Đơn 5 | SL 13 | CR 80.000 | CC 2.790.000 | Tổng cước 2.870.000…" at bounding box center [596, 313] width 1119 height 404
click at [433, 37] on span "15:00 (TC) - 37H-119.61" at bounding box center [478, 39] width 134 height 14
click at [614, 108] on div "Xem theo VP gửi Xem theo VP nhận Thống kê Lọc VP Gửi TỔNG Đơn 5 | SL 13 | CR 8…" at bounding box center [596, 301] width 1119 height 430
click at [485, 41] on span "15:00 (TC) - 37H-119.61" at bounding box center [478, 39] width 134 height 14
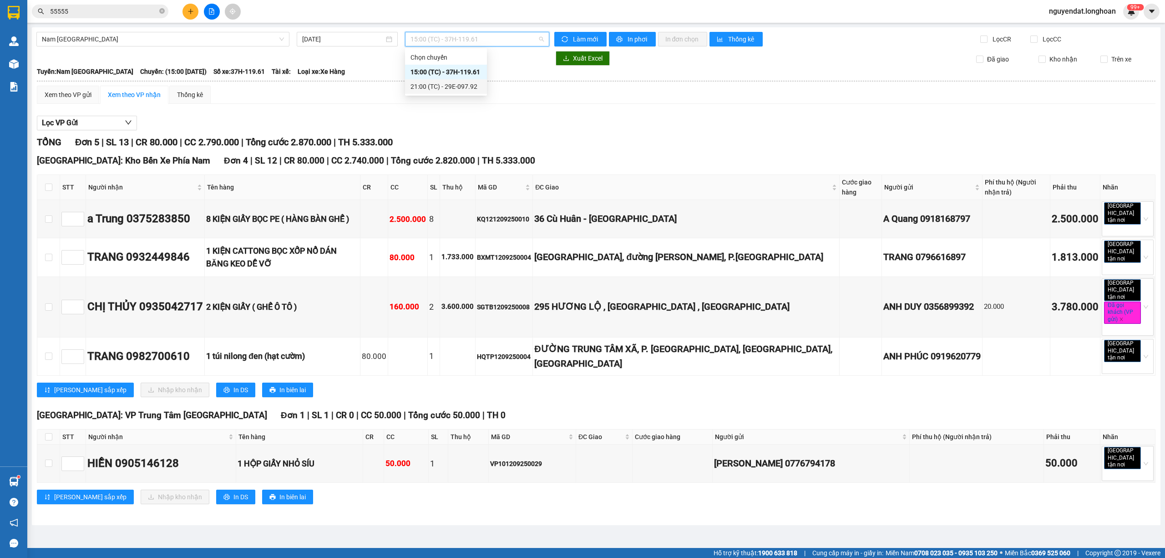
click at [475, 87] on div "21:00 (TC) - 29E-097.92" at bounding box center [446, 86] width 71 height 10
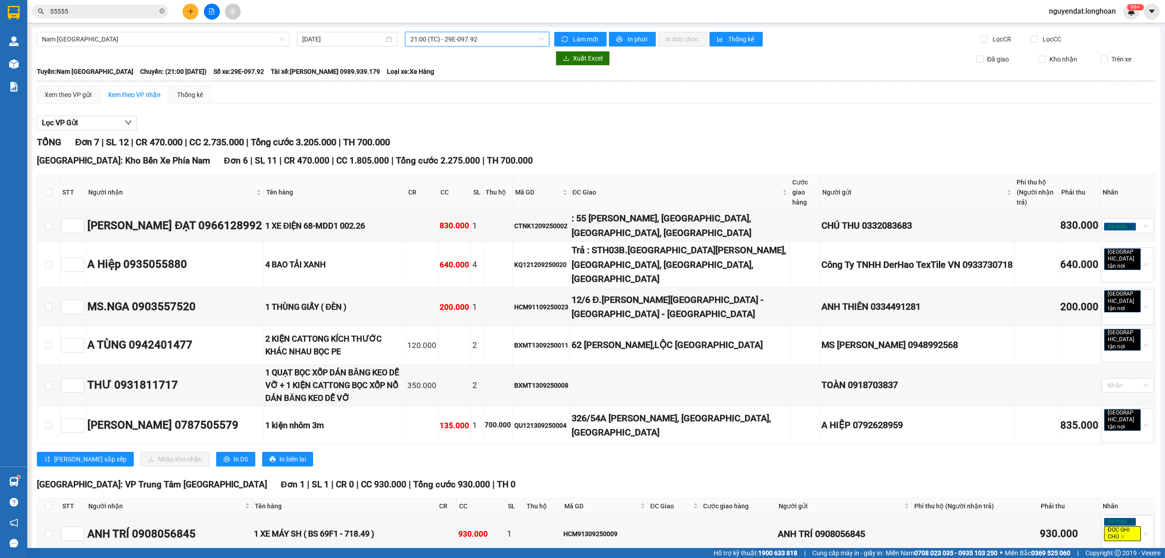
drag, startPoint x: 1011, startPoint y: 132, endPoint x: 1164, endPoint y: 120, distance: 153.8
click at [1016, 132] on div "Lọc VP Gửi TỔNG Đơn 7 | SL 12 | CR 470.000 | CC 2.735.000 | Tổng cước 3.205.00…" at bounding box center [596, 349] width 1119 height 476
drag, startPoint x: 711, startPoint y: 0, endPoint x: 516, endPoint y: 122, distance: 229.7
click at [516, 122] on div "Lọc VP Gửi" at bounding box center [596, 123] width 1119 height 15
